Goal: Task Accomplishment & Management: Use online tool/utility

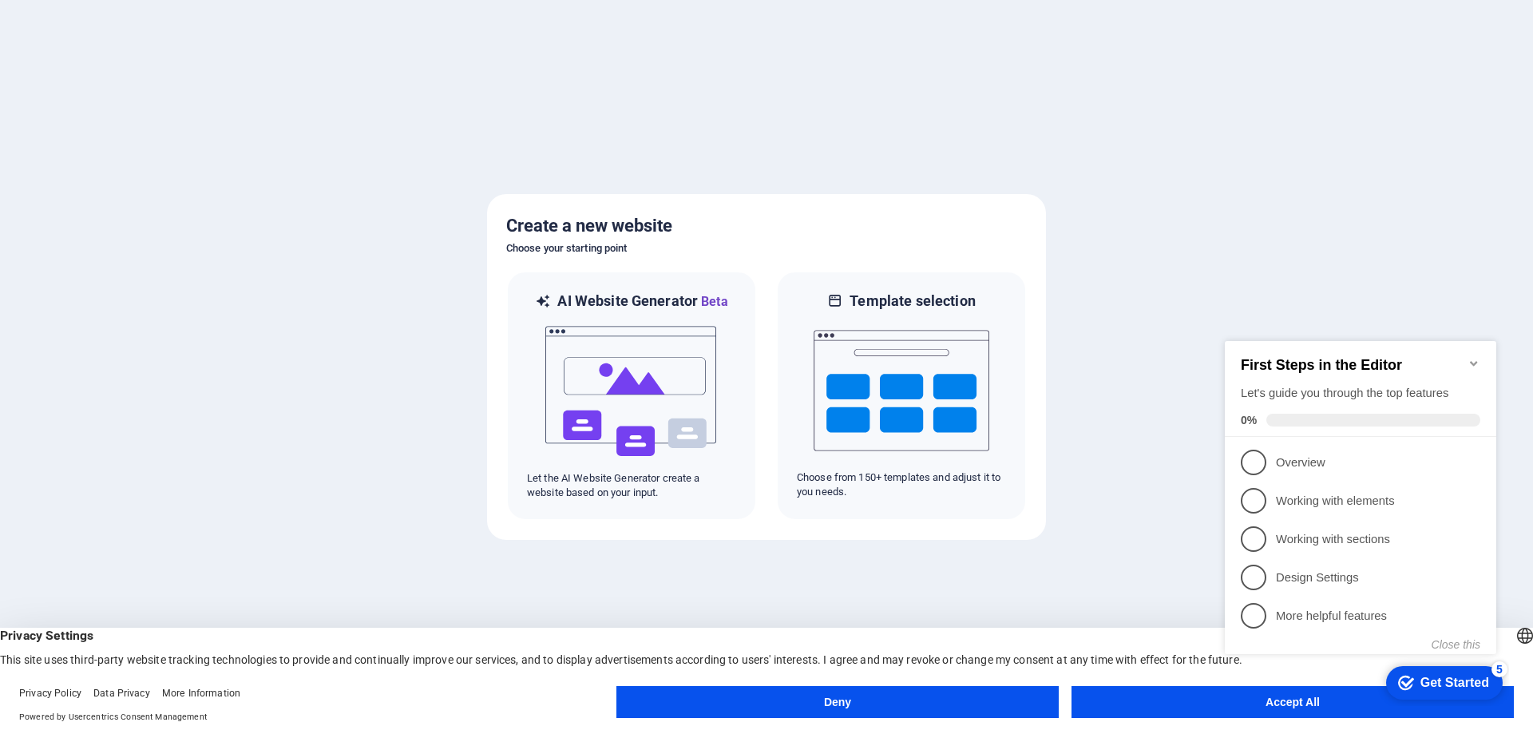
click at [1156, 697] on button "Accept All" at bounding box center [1293, 702] width 442 height 32
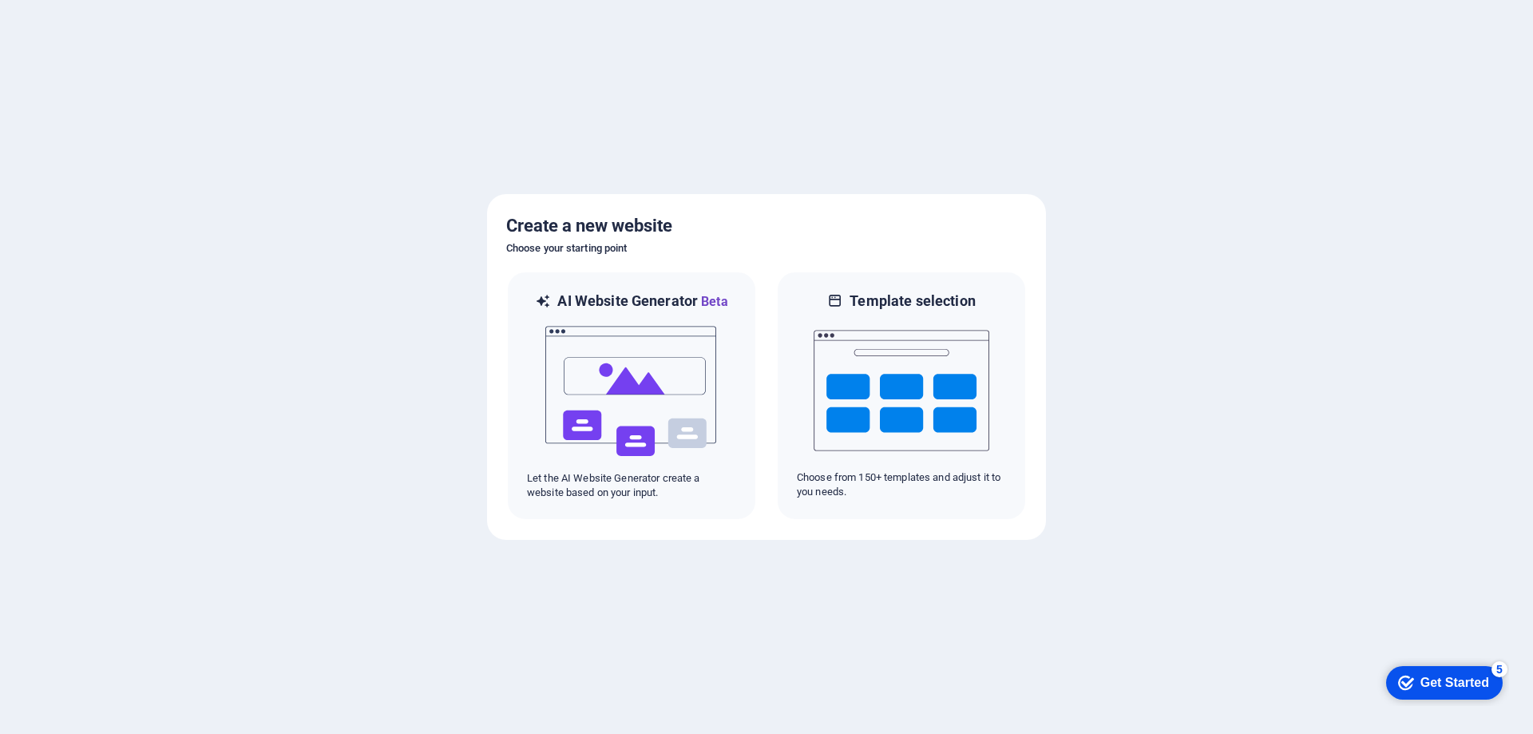
click at [1436, 685] on div "Get Started" at bounding box center [1455, 683] width 69 height 14
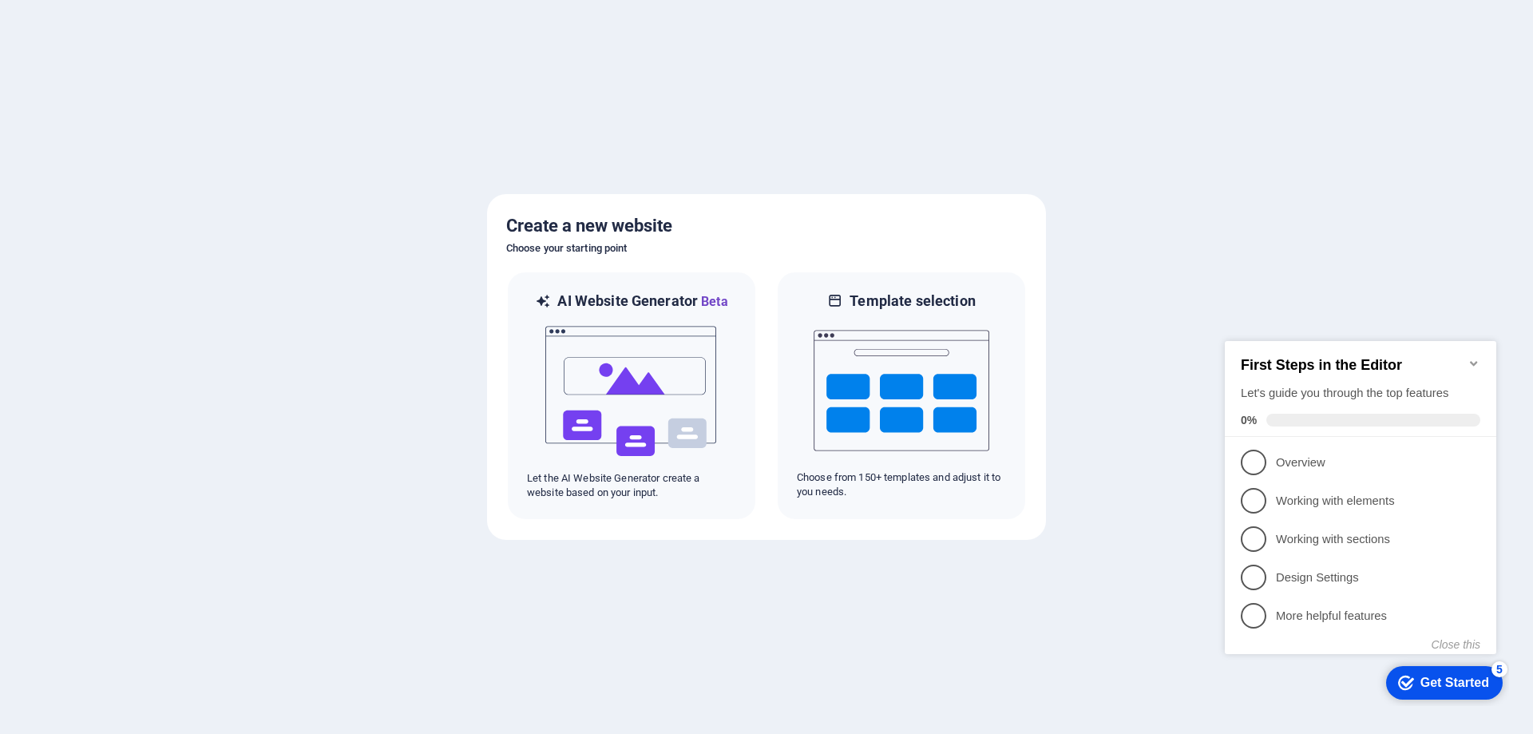
click at [1099, 652] on div at bounding box center [766, 367] width 1533 height 734
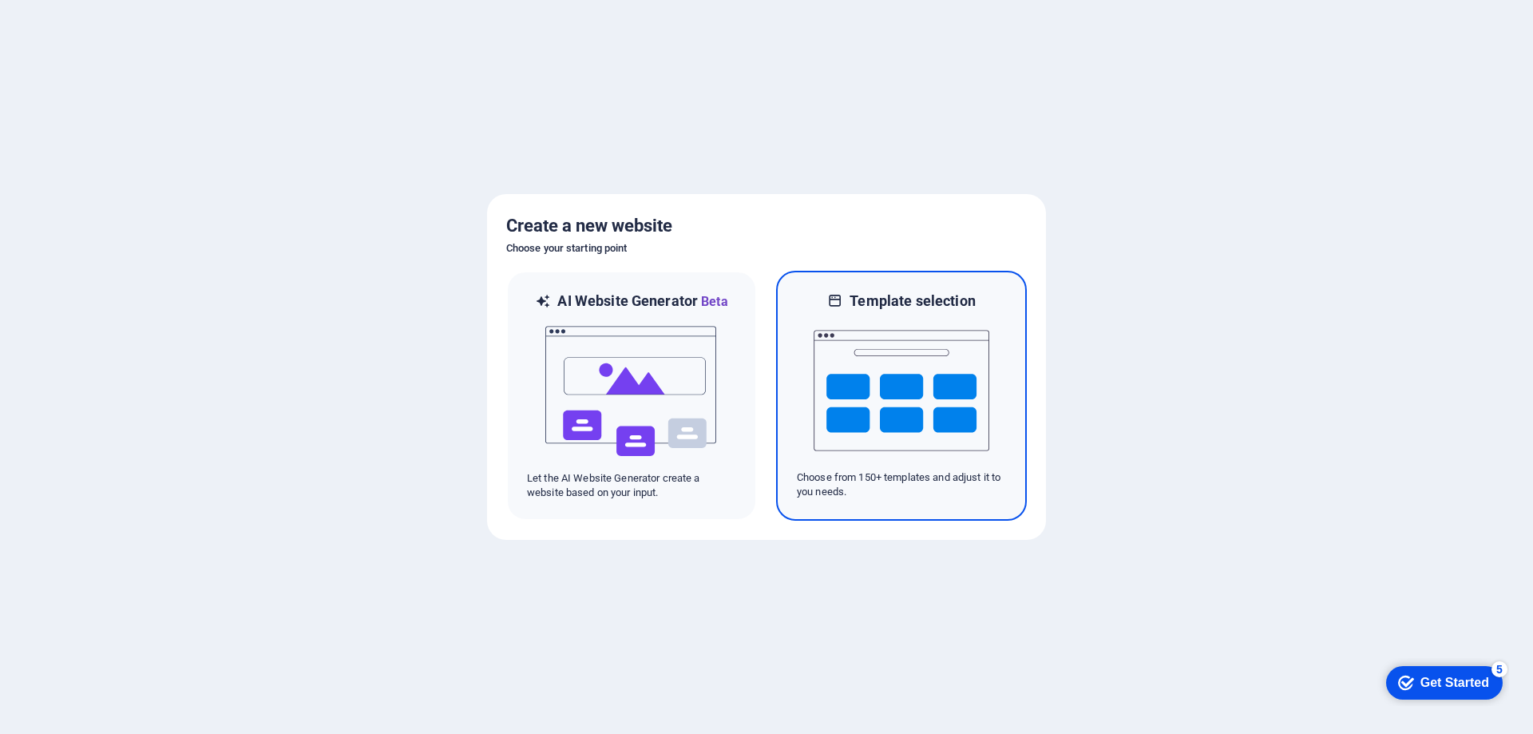
click at [884, 377] on img at bounding box center [902, 391] width 176 height 160
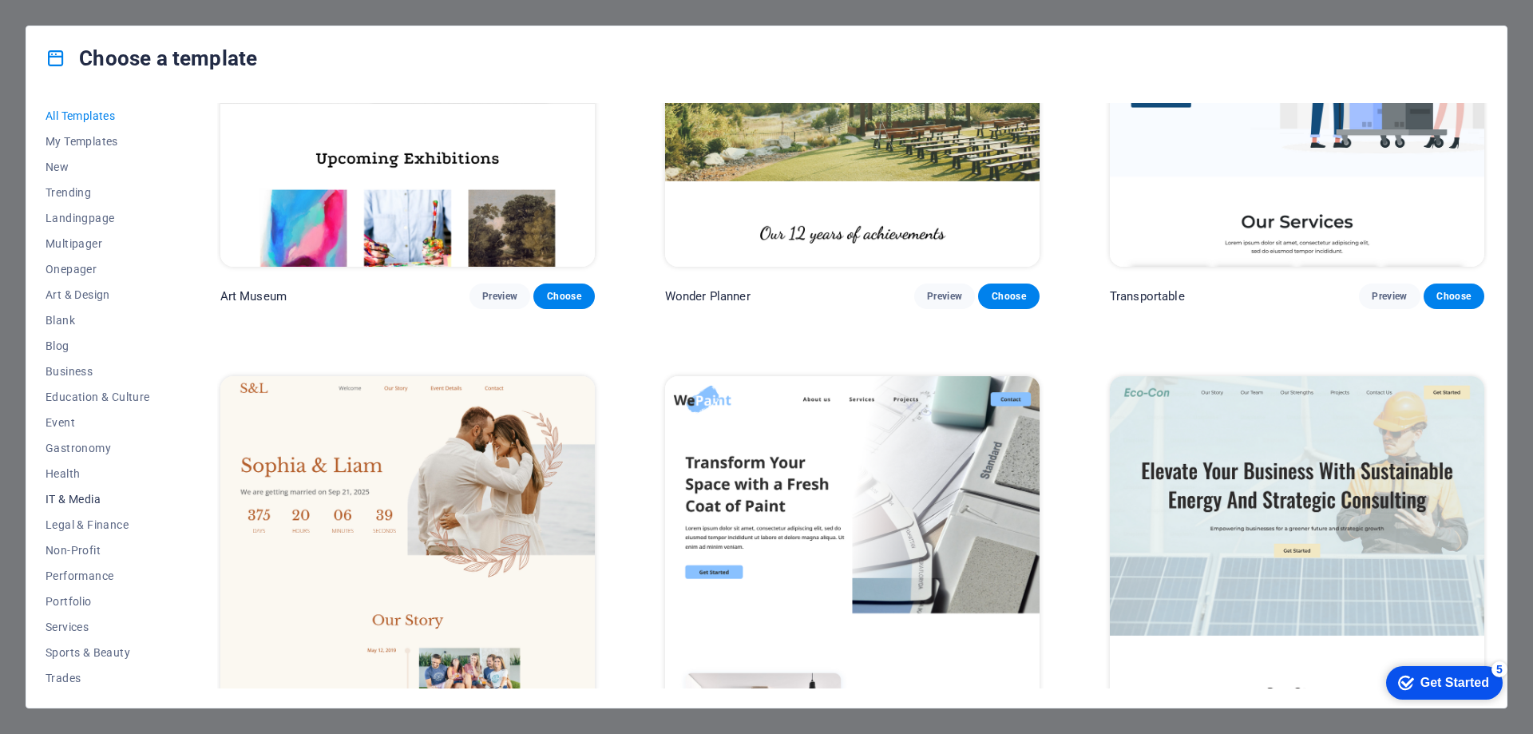
scroll to position [54, 0]
click at [94, 676] on span "Wireframe" at bounding box center [98, 675] width 105 height 13
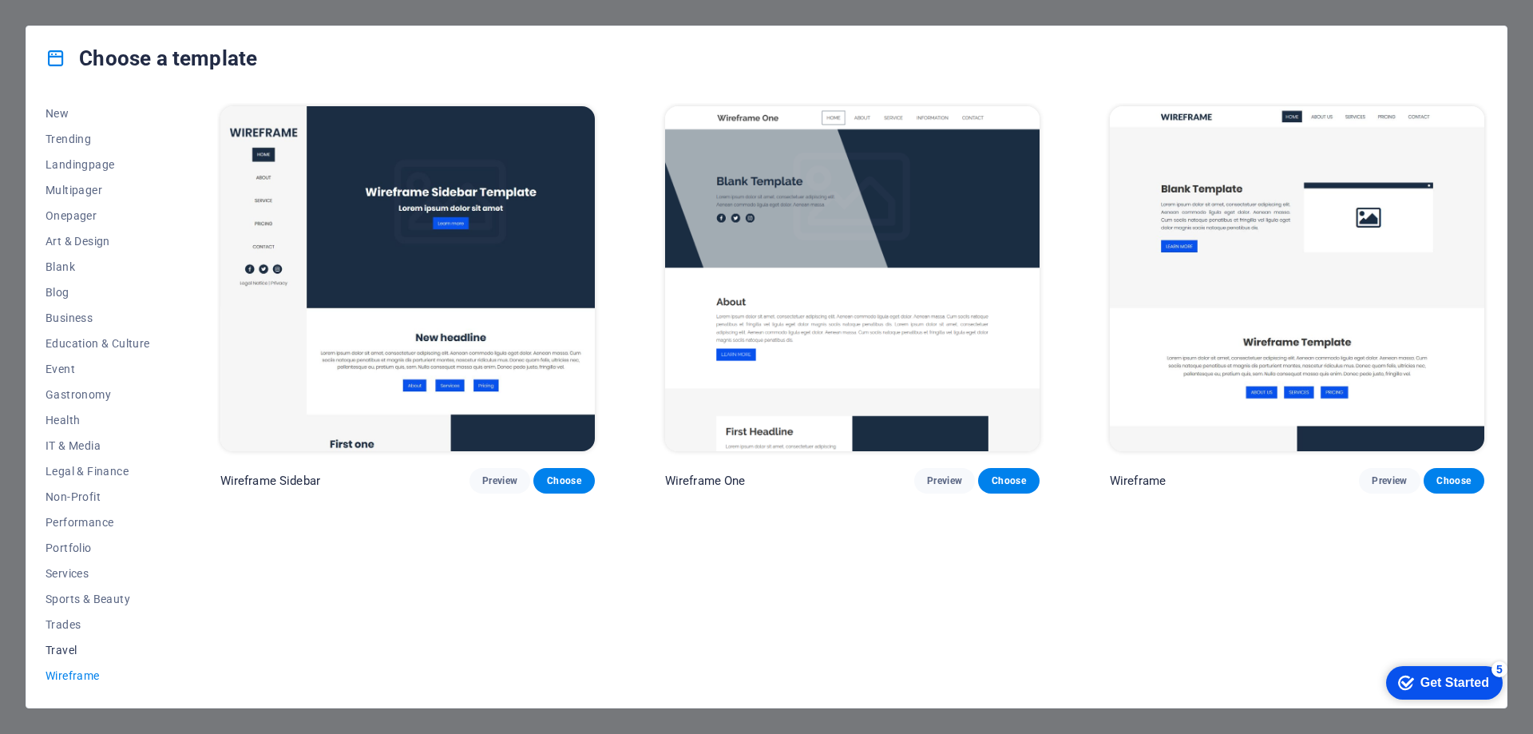
click at [78, 643] on button "Travel" at bounding box center [98, 650] width 105 height 26
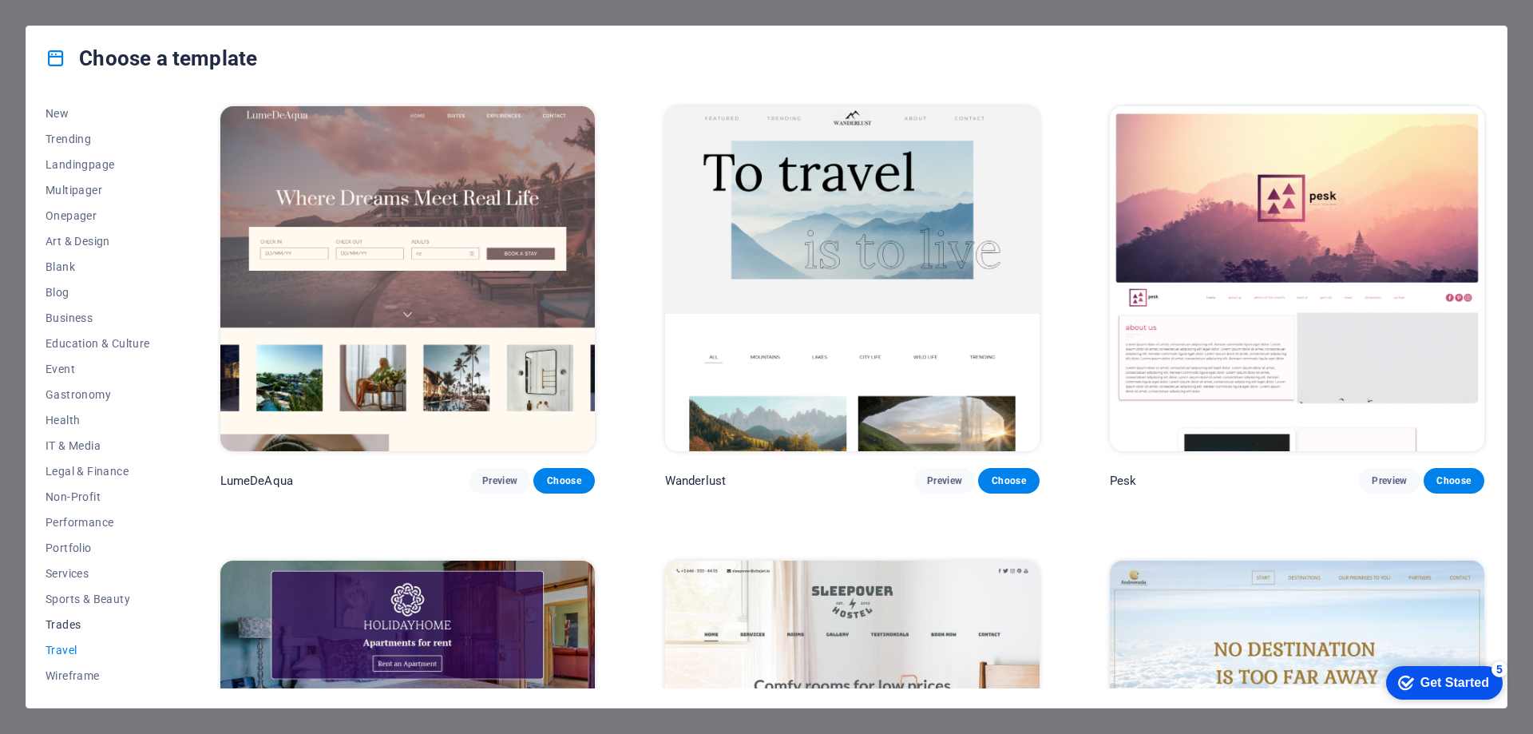
click at [73, 622] on span "Trades" at bounding box center [98, 624] width 105 height 13
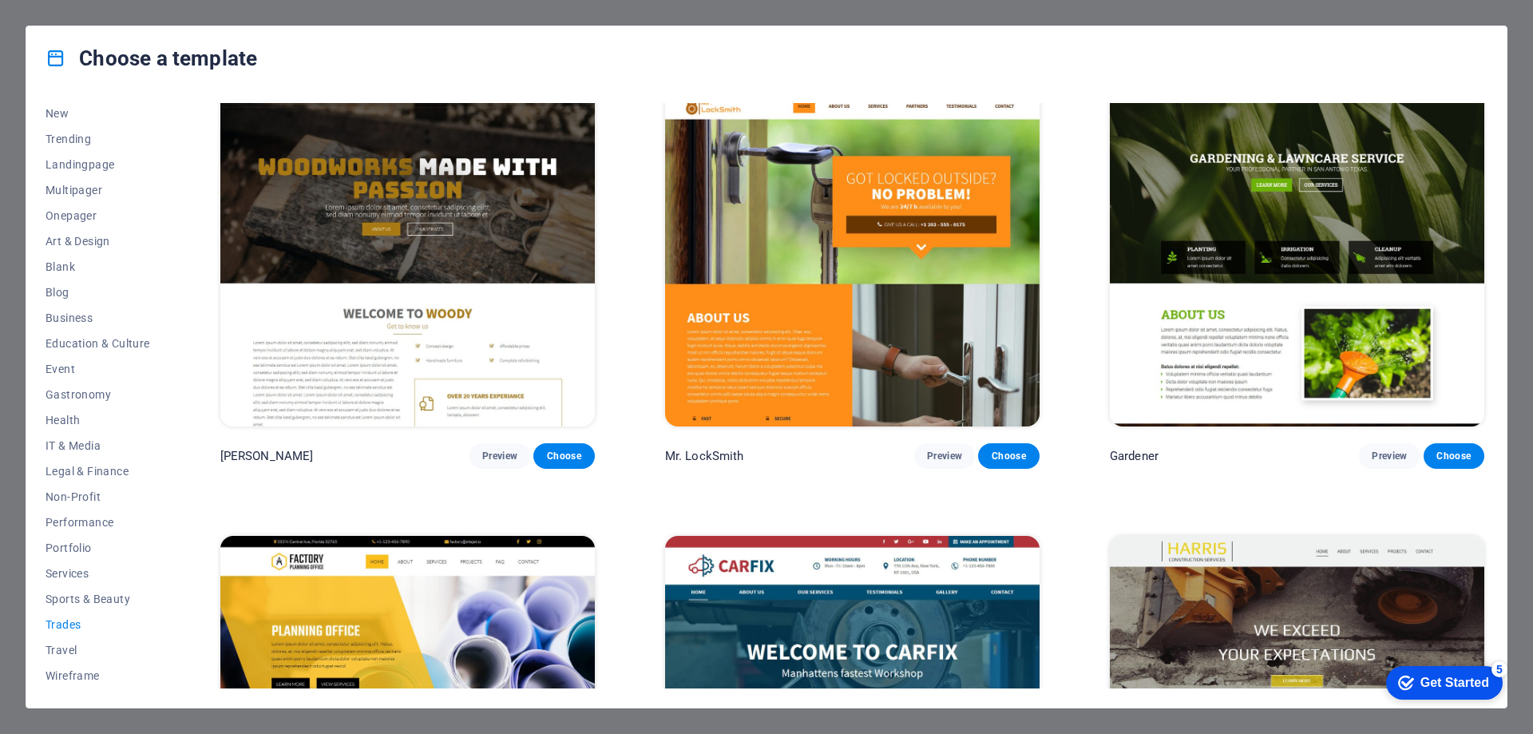
scroll to position [709, 0]
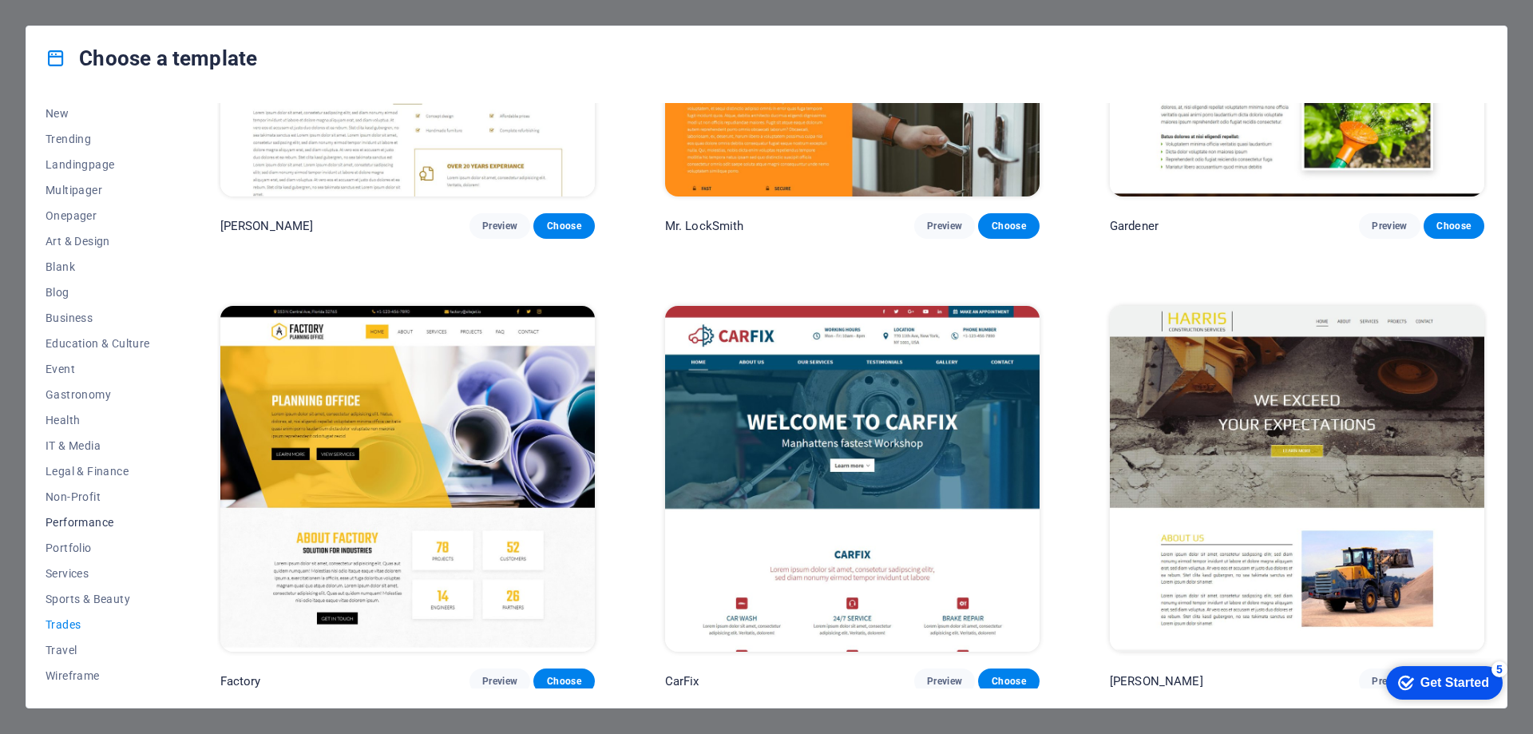
click at [93, 525] on span "Performance" at bounding box center [98, 522] width 105 height 13
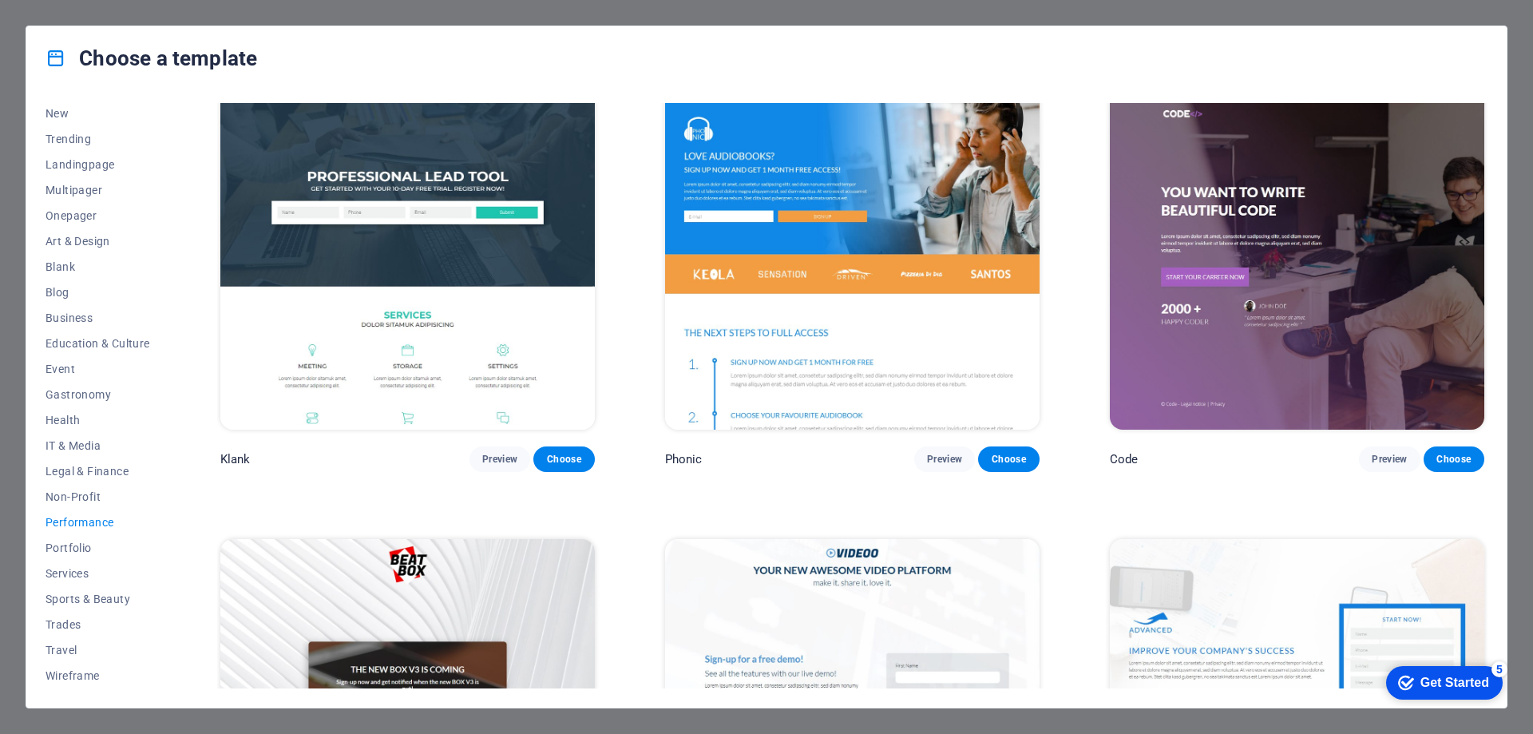
scroll to position [0, 0]
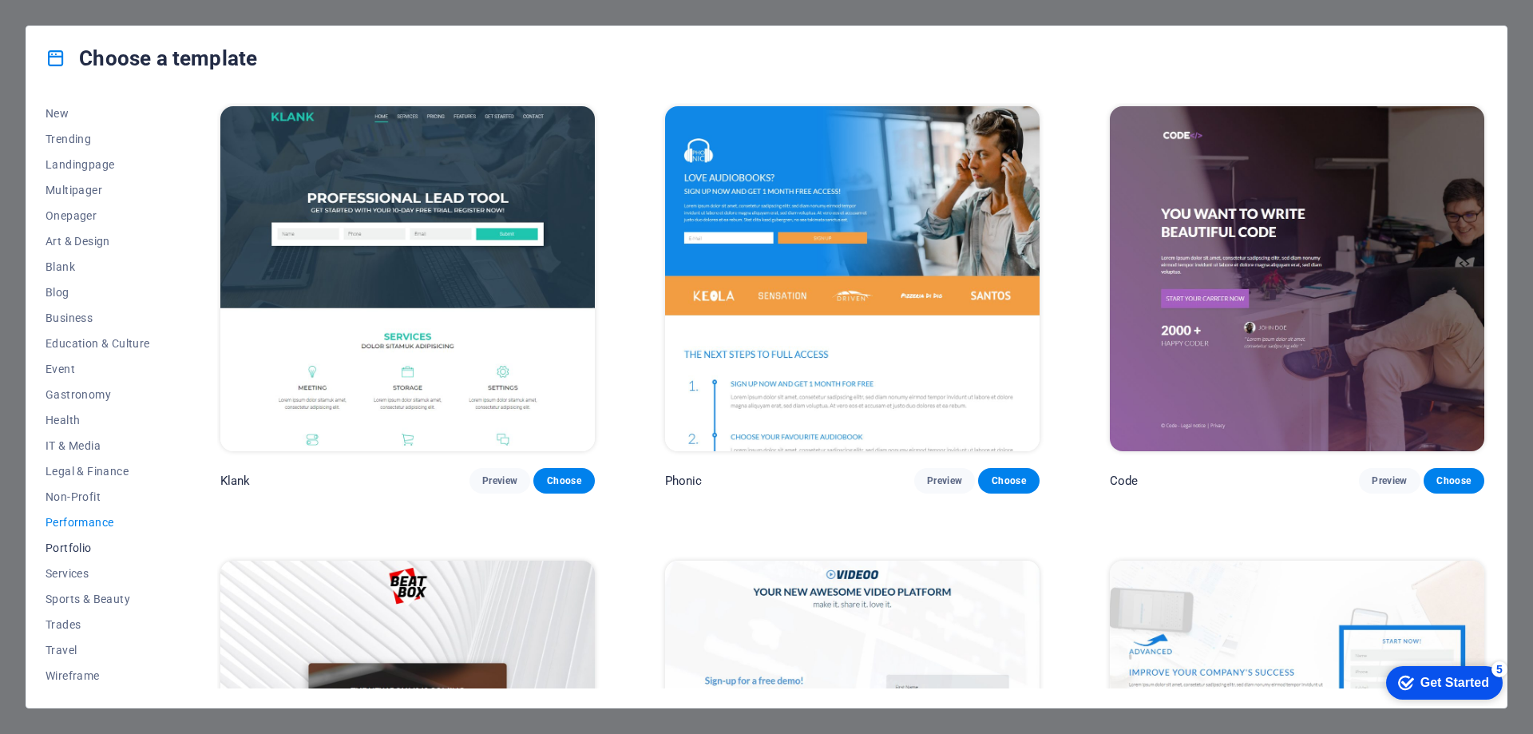
click at [86, 549] on span "Portfolio" at bounding box center [98, 547] width 105 height 13
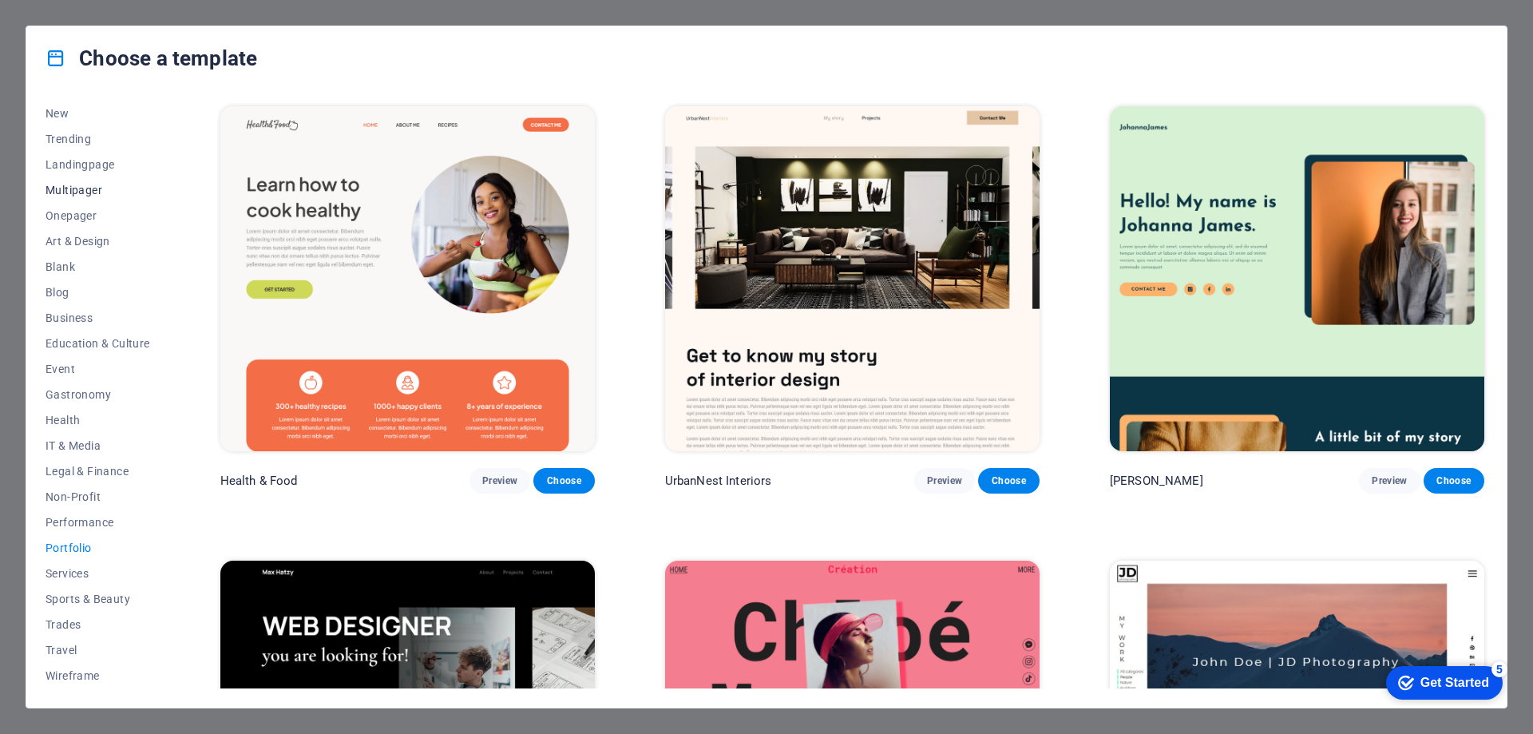
click at [92, 190] on span "Multipager" at bounding box center [98, 190] width 105 height 13
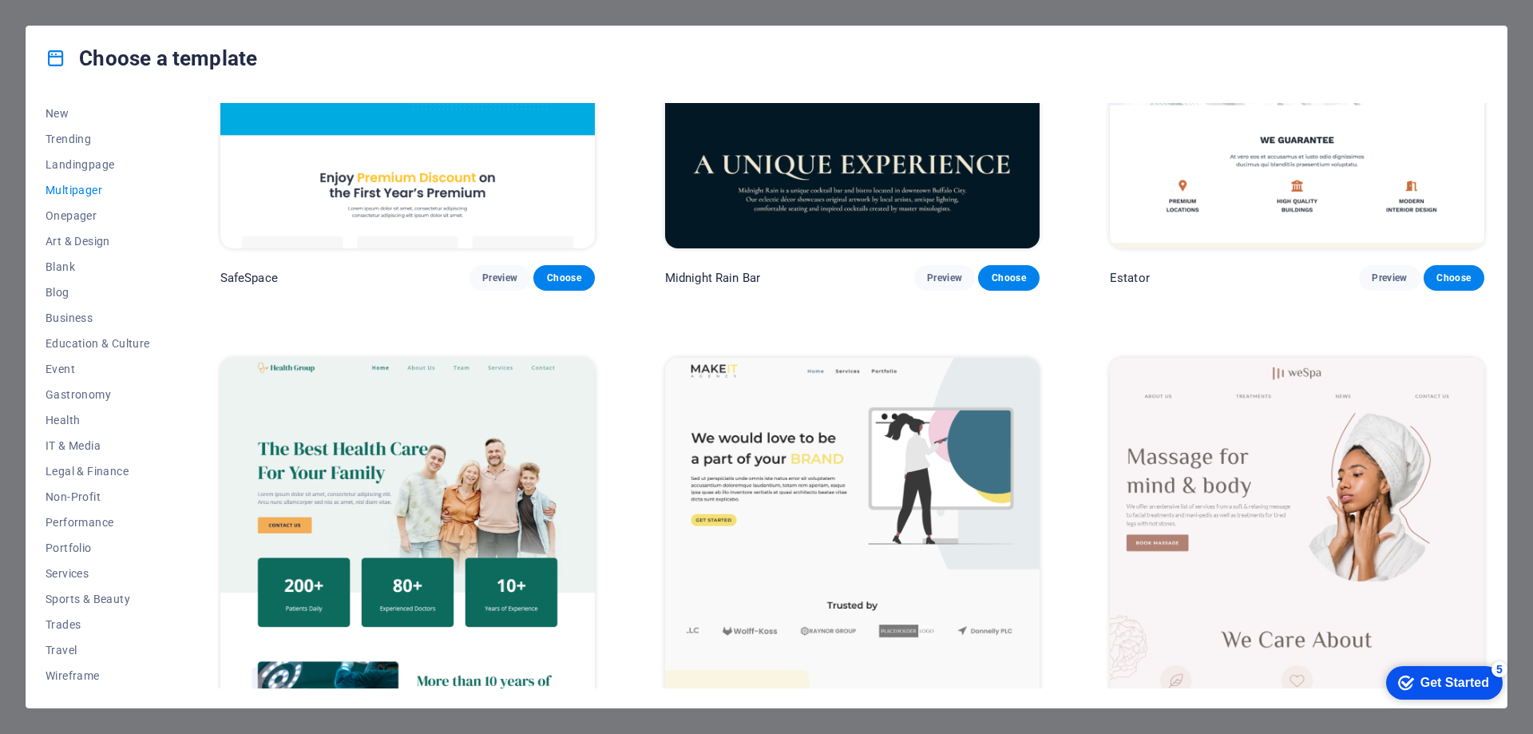
scroll to position [2795, 0]
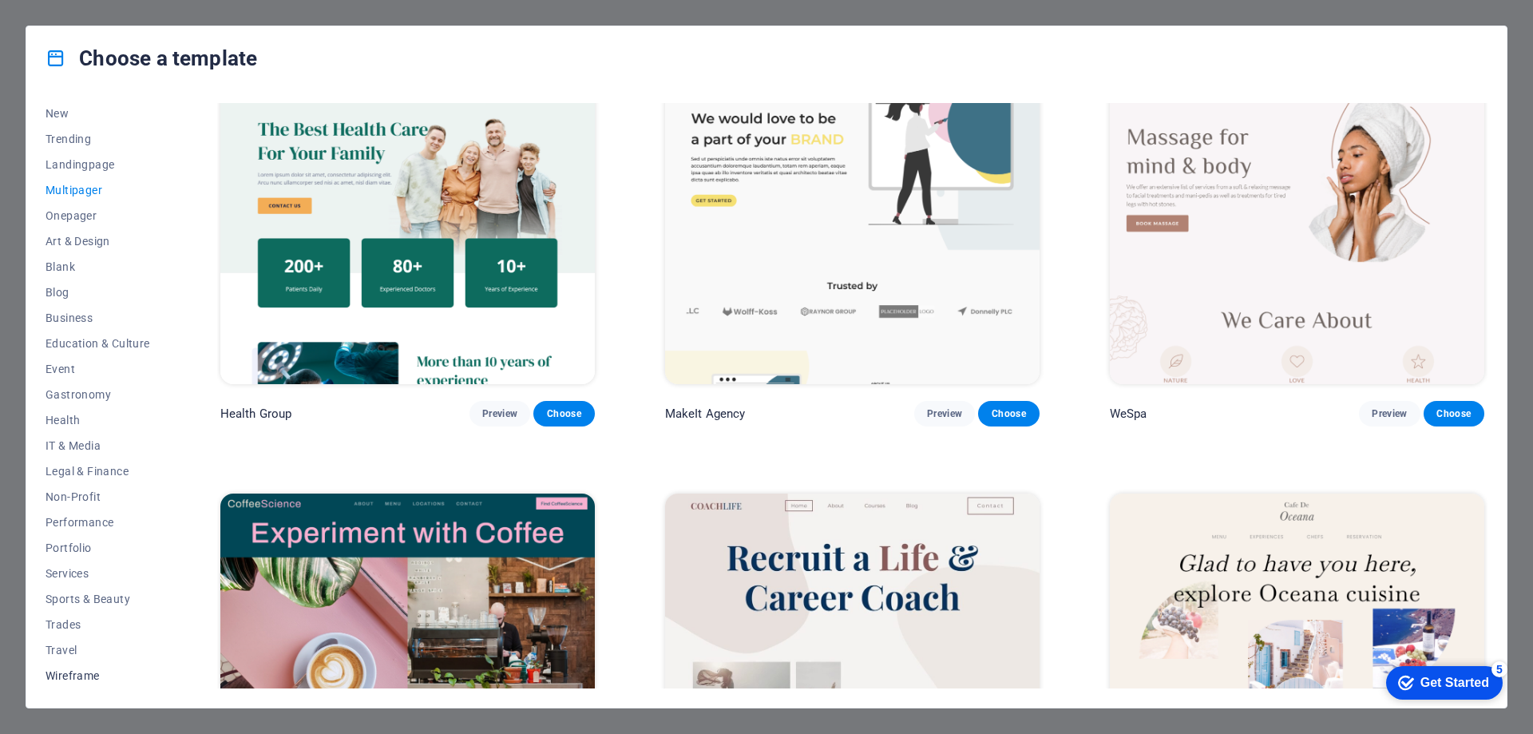
click at [92, 675] on span "Wireframe" at bounding box center [98, 675] width 105 height 13
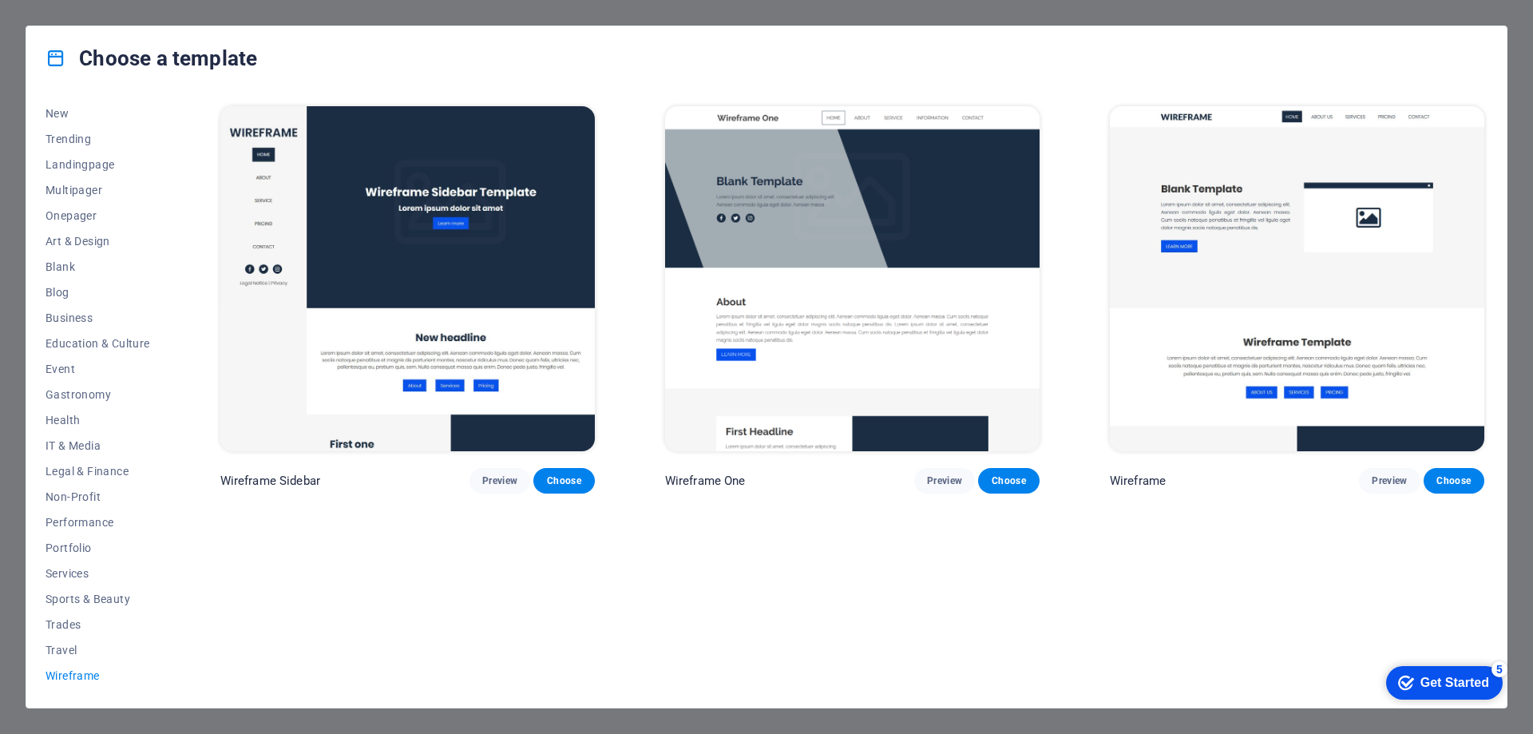
scroll to position [0, 0]
click at [946, 260] on img at bounding box center [852, 278] width 375 height 345
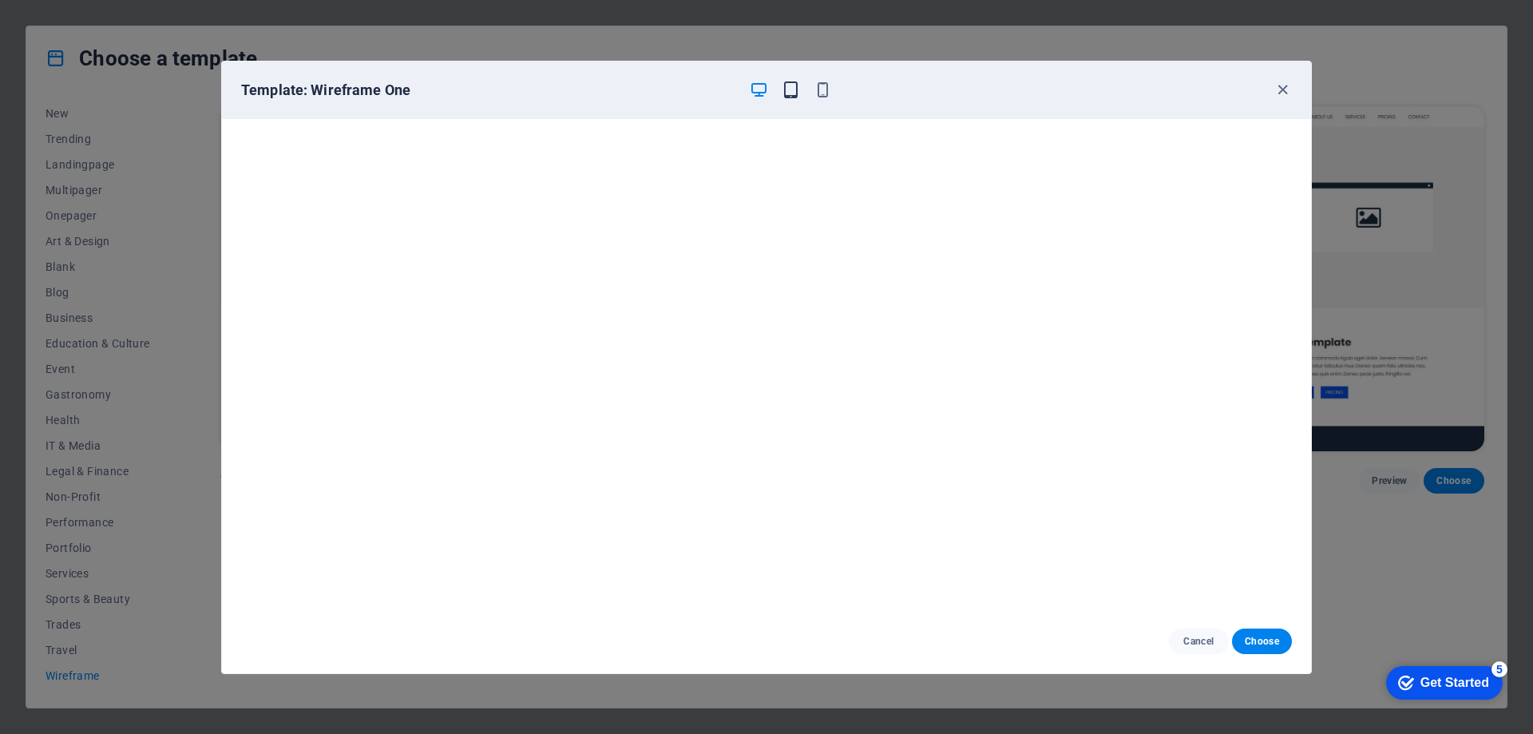
click at [794, 83] on icon "button" at bounding box center [791, 90] width 18 height 18
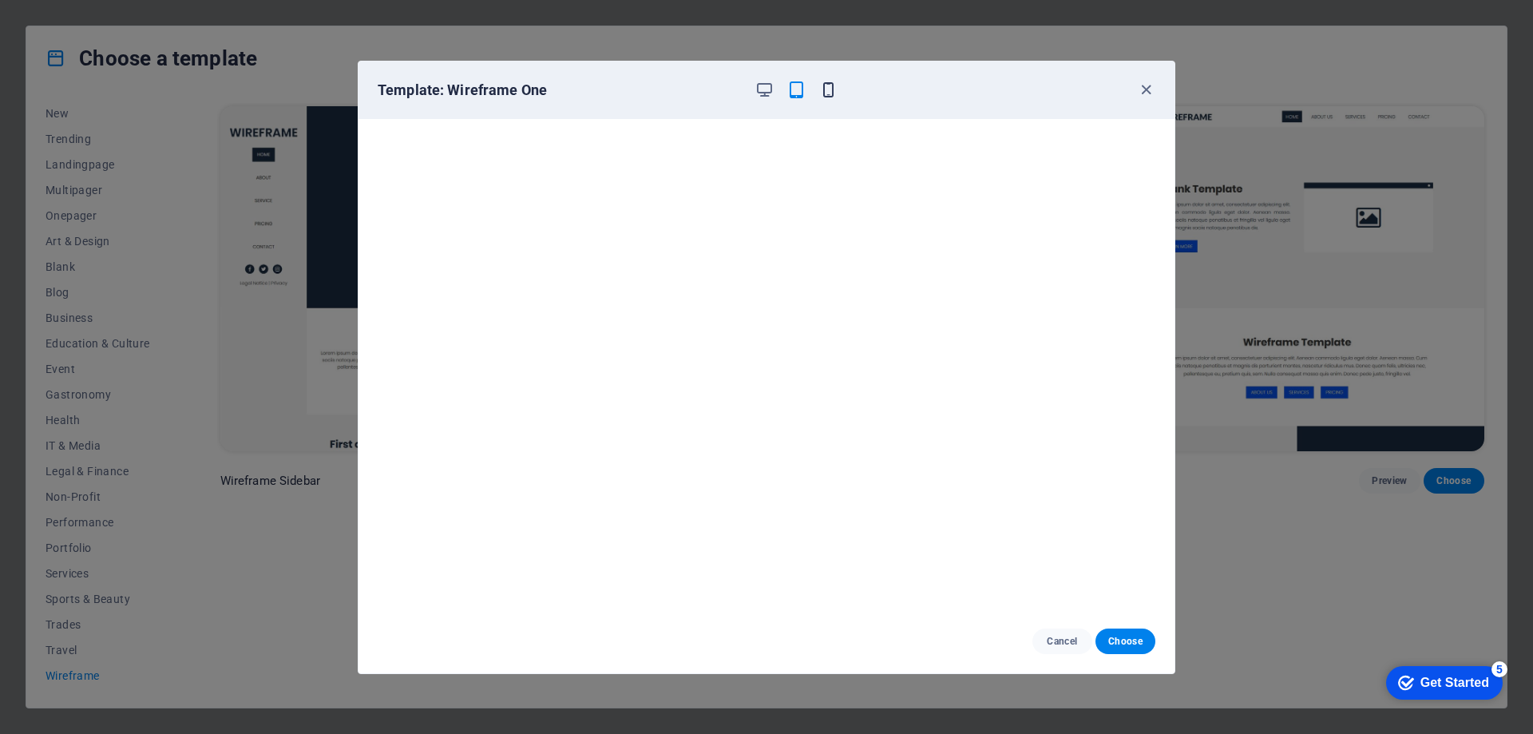
click at [830, 89] on icon "button" at bounding box center [828, 90] width 18 height 18
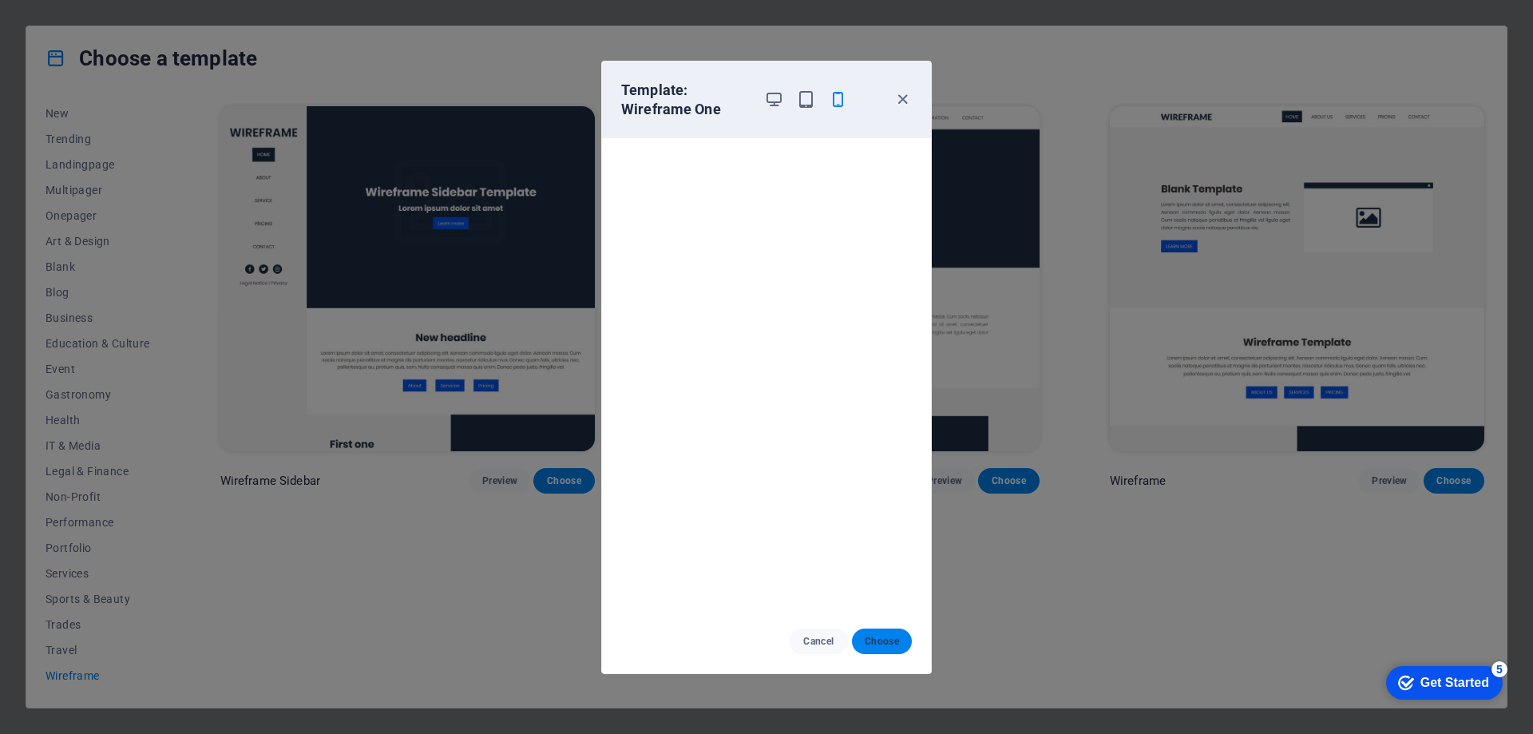
click at [870, 638] on span "Choose" at bounding box center [882, 641] width 34 height 13
